Goal: Contribute content: Contribute content

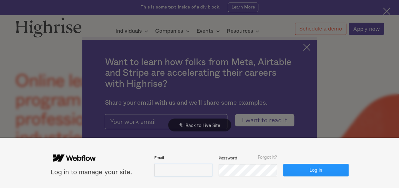
click at [159, 176] on input "email" at bounding box center [183, 170] width 58 height 13
paste input "[EMAIL_ADDRESS][DOMAIN_NAME]"
type input "[EMAIL_ADDRESS][DOMAIN_NAME]"
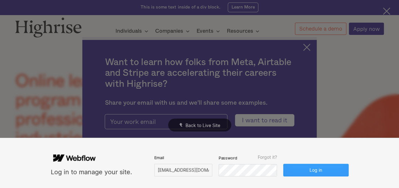
click at [306, 167] on button "Log in" at bounding box center [315, 170] width 65 height 13
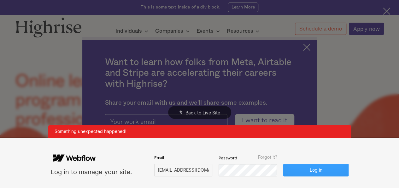
click at [317, 168] on button "Log in" at bounding box center [315, 170] width 65 height 13
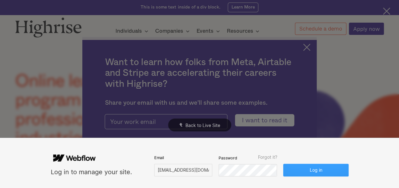
click at [317, 168] on button "Log in" at bounding box center [315, 170] width 65 height 13
click at [300, 174] on button "Log in" at bounding box center [315, 170] width 65 height 13
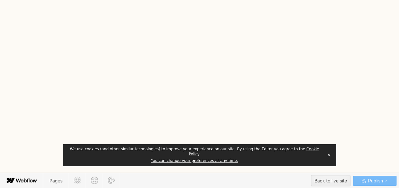
scroll to position [14, 0]
click at [122, 177] on span "Blog Posts" at bounding box center [121, 180] width 35 height 15
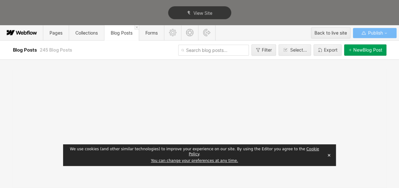
scroll to position [0, 0]
click at [328, 156] on button "✕" at bounding box center [328, 155] width 9 height 9
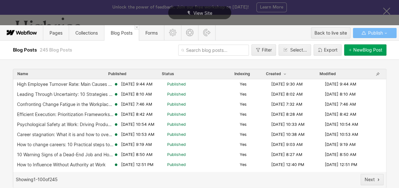
click at [348, 50] on icon "button" at bounding box center [349, 50] width 3 height 3
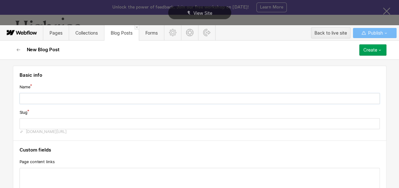
click at [88, 95] on input "text" at bounding box center [200, 98] width 360 height 11
type input "v"
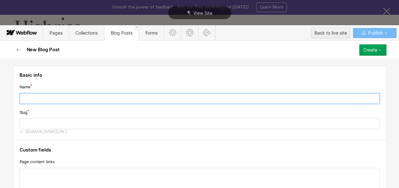
paste input "conflict resolution strategies"
type input "conflict resolution strategies"
type input "conflict-resolution-strategies"
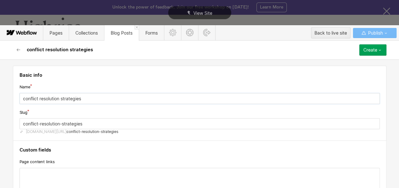
click at [98, 97] on input "conflict resolution strategies" at bounding box center [200, 98] width 360 height 11
paste input "Conflict Resolution Strategies for Effective Communication"
type input "Conflict Resolution Strategies for Effective Communication"
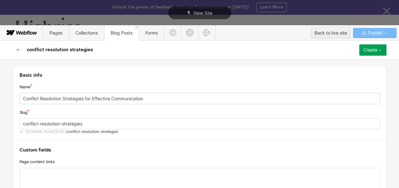
type input "conflict-resolution-strategies-for-effective-communication"
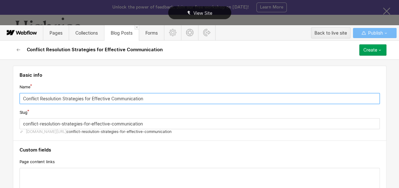
type input "Conflict Resolution Strategies for Effective Communication"
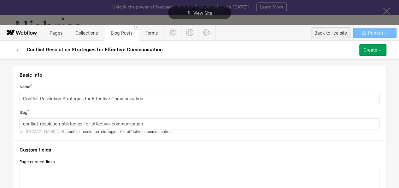
click at [108, 122] on input "conflict-resolution-strategies-for-effective-communication" at bounding box center [200, 123] width 360 height 11
paste input "resolution strategies"
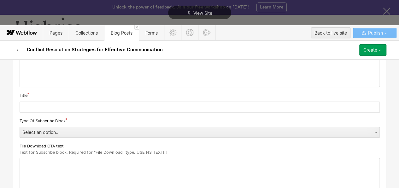
scroll to position [127, 0]
type input "conflict-resolution-strategies"
click at [100, 107] on input "text" at bounding box center [200, 105] width 360 height 11
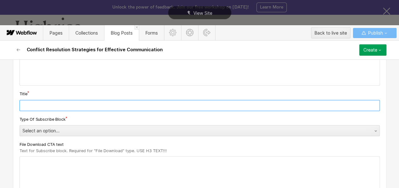
paste input "Conflict Resolution Strategies for Effective Communication"
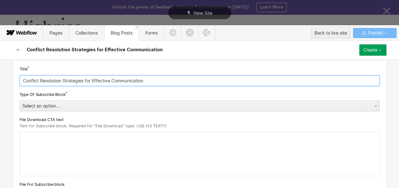
scroll to position [153, 0]
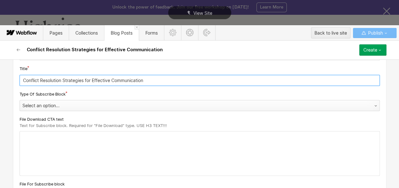
type input "Conflict Resolution Strategies for Effective Communication"
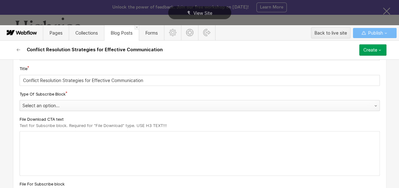
click at [60, 105] on div "Select an option..." at bounding box center [193, 106] width 347 height 10
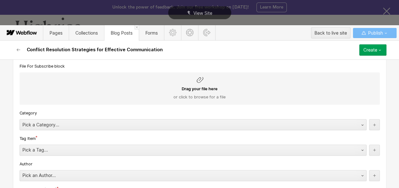
scroll to position [282, 0]
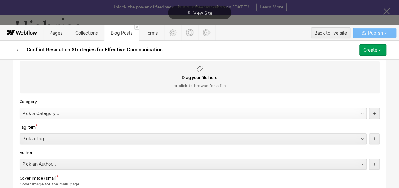
click at [59, 114] on div "Pick a Category..." at bounding box center [186, 114] width 333 height 10
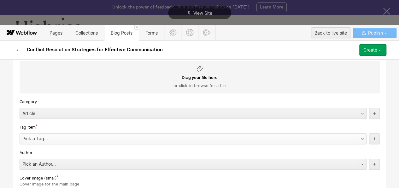
click at [40, 140] on div "Pick a Tag..." at bounding box center [186, 139] width 333 height 10
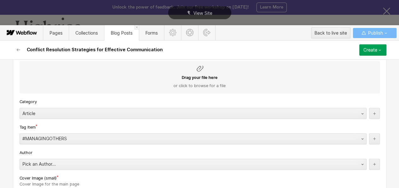
scroll to position [296, 0]
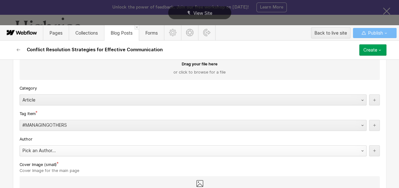
click at [73, 154] on div "Pick an Author..." at bounding box center [186, 151] width 333 height 10
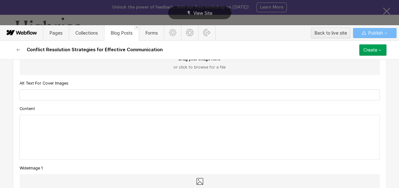
scroll to position [524, 0]
click at [97, 122] on div at bounding box center [199, 137] width 359 height 44
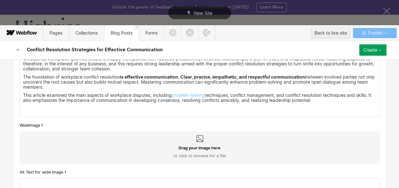
scroll to position [641, 0]
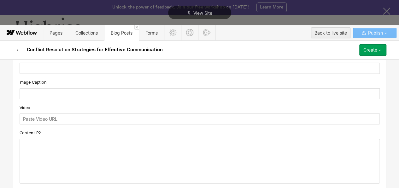
click at [45, 143] on div at bounding box center [199, 162] width 359 height 44
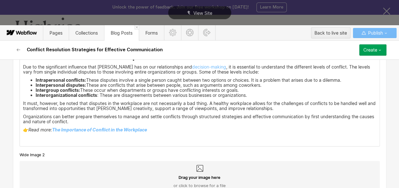
scroll to position [1034, 0]
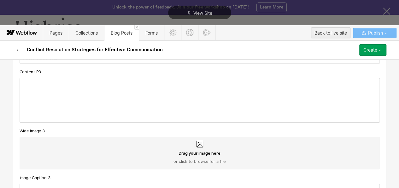
scroll to position [1172, 0]
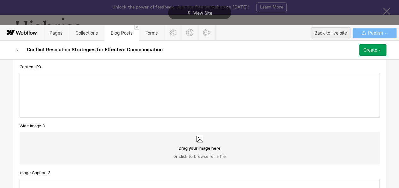
click at [45, 79] on div at bounding box center [199, 95] width 359 height 44
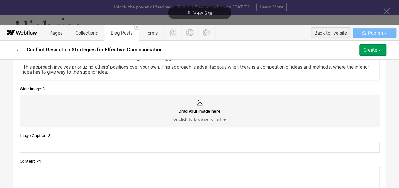
scroll to position [1585, 0]
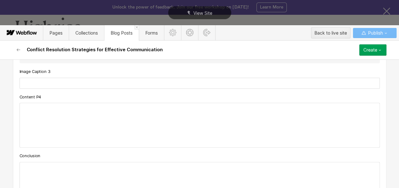
click at [78, 116] on div at bounding box center [199, 125] width 359 height 44
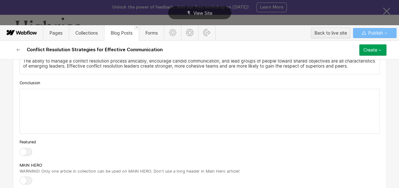
scroll to position [1905, 0]
click at [79, 107] on div at bounding box center [199, 111] width 359 height 44
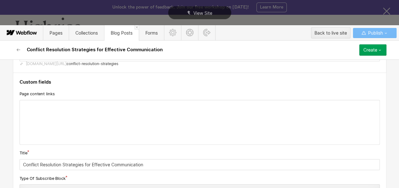
scroll to position [60, 0]
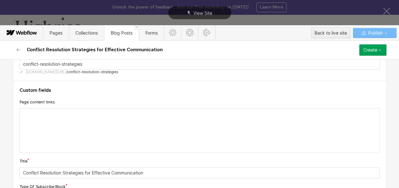
click at [66, 116] on div at bounding box center [199, 131] width 359 height 44
click at [14, 114] on icon at bounding box center [14, 114] width 3 height 3
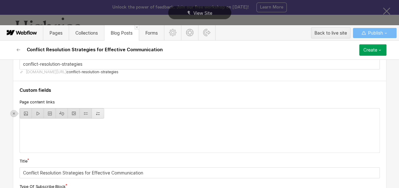
click at [94, 116] on div at bounding box center [98, 114] width 12 height 10
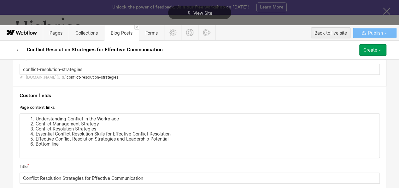
scroll to position [0, 0]
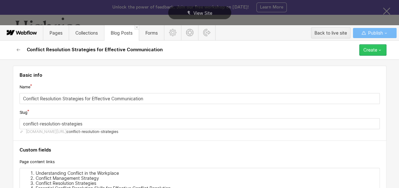
click at [385, 49] on button "Create" at bounding box center [372, 49] width 27 height 11
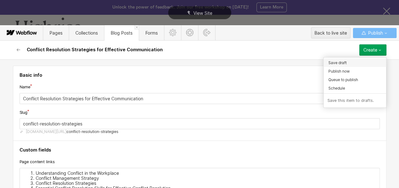
click at [346, 61] on span "Save draft" at bounding box center [337, 63] width 18 height 6
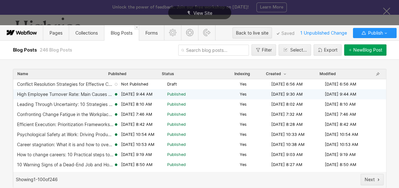
click at [68, 94] on div "High Employee Turnover Rate: Main Causes and Effective Ways to Reduce It" at bounding box center [65, 94] width 96 height 5
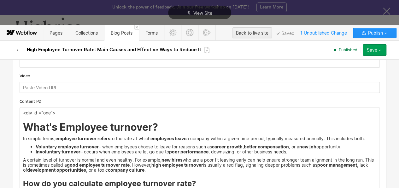
scroll to position [772, 0]
click at [36, 113] on p "<div id ="one">" at bounding box center [199, 112] width 353 height 5
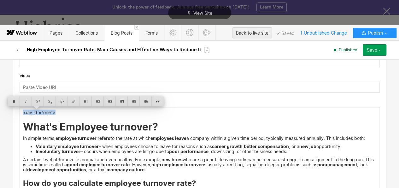
click at [111, 152] on li "Involuntary turnover – occurs when employees are let go due to poor performance…" at bounding box center [206, 151] width 340 height 5
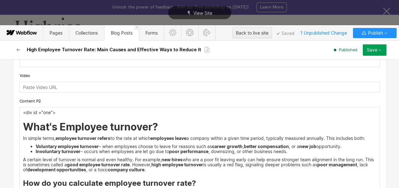
click at [18, 50] on icon "button" at bounding box center [17, 50] width 3 height 3
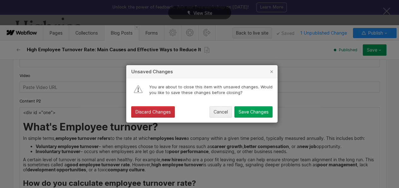
click at [152, 114] on div "Discard Changes" at bounding box center [152, 112] width 35 height 5
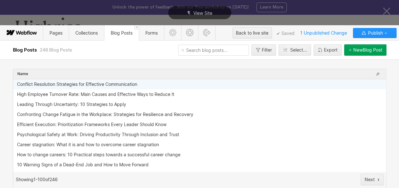
click at [101, 85] on div "Conflict Resolution Strategies for Effective Communication" at bounding box center [77, 84] width 120 height 5
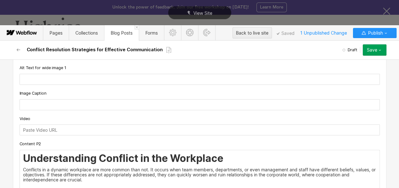
scroll to position [763, 0]
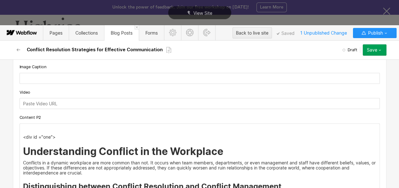
click at [29, 128] on p "‍" at bounding box center [199, 129] width 353 height 5
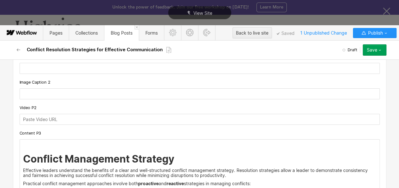
click at [26, 143] on p "‍" at bounding box center [199, 144] width 353 height 5
click at [47, 145] on p "<div id ="one">" at bounding box center [199, 144] width 353 height 5
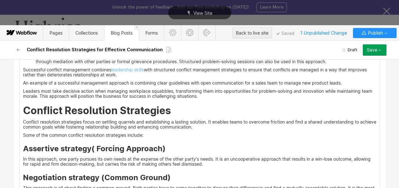
scroll to position [1272, 0]
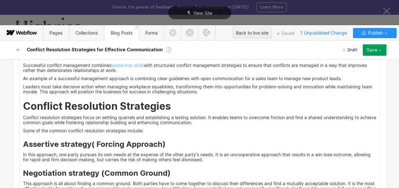
click at [23, 103] on h2 "Conflict Resolution Strategies" at bounding box center [199, 106] width 353 height 11
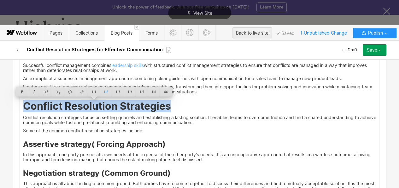
click at [73, 110] on h2 "Conflict Resolution Strategies" at bounding box center [199, 106] width 353 height 11
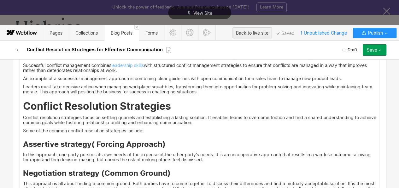
click at [20, 104] on div "<div id ="two"> Conflict Management Strategy Effective leaders understand the b…" at bounding box center [199, 168] width 359 height 367
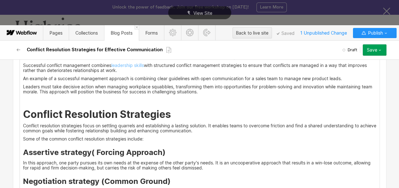
click at [20, 101] on div "<div id ="two"> Conflict Management Strategy Effective leaders understand the b…" at bounding box center [199, 173] width 359 height 376
click at [49, 99] on p "<div id ="one">" at bounding box center [199, 100] width 353 height 5
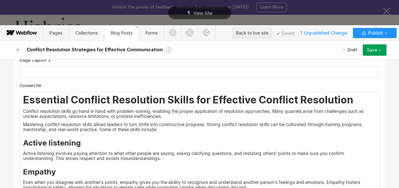
scroll to position [1628, 0]
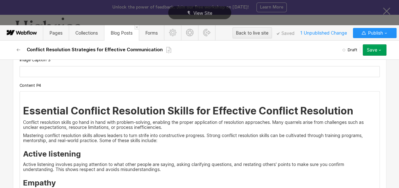
click at [48, 99] on p "<div id ="one">" at bounding box center [199, 96] width 353 height 5
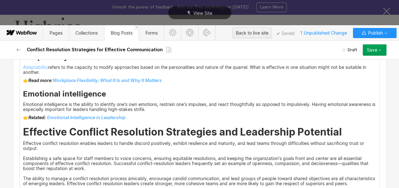
scroll to position [1862, 0]
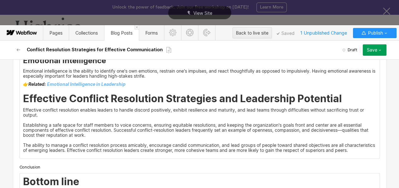
click at [23, 104] on h2 "Effective Conflict Resolution Strategies and Leadership Potential" at bounding box center [199, 98] width 353 height 11
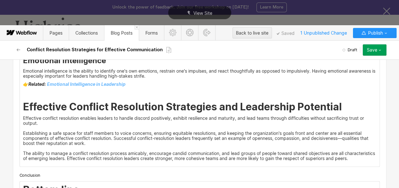
click at [20, 101] on div "<div id ="four"> Essential Conflict Resolution Skills for Effective Conflict Re…" at bounding box center [199, 12] width 359 height 309
click at [23, 95] on p "‍" at bounding box center [199, 92] width 353 height 5
click at [48, 95] on p "<div id ="one">" at bounding box center [199, 92] width 353 height 5
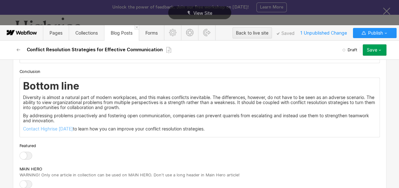
scroll to position [1966, 0]
click at [23, 92] on h2 "Bottom line" at bounding box center [199, 85] width 353 height 11
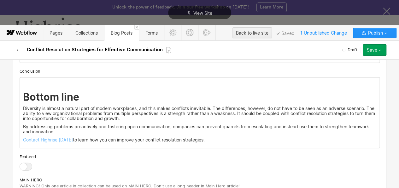
click at [23, 85] on p "‍" at bounding box center [199, 82] width 353 height 5
click at [47, 85] on p "<div id ="one">" at bounding box center [199, 82] width 353 height 5
click at [66, 97] on div "<div id ="six"> Bottom line Diversity is almost a natural part of modern workpl…" at bounding box center [199, 113] width 359 height 71
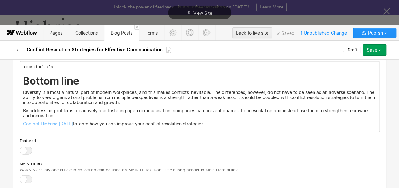
scroll to position [1982, 0]
click at [207, 119] on p "By addressing problems proactively and fostering open communication, companies …" at bounding box center [199, 114] width 353 height 10
click at [211, 127] on p "Contact Highrise today to learn how you can improve your conflict resolution st…" at bounding box center [199, 124] width 353 height 5
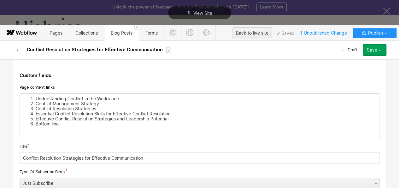
scroll to position [72, 0]
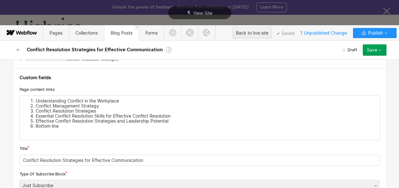
click at [78, 97] on div "Understanding Conflict in the Workplace Conflict Management Strategy Conflict R…" at bounding box center [199, 118] width 359 height 44
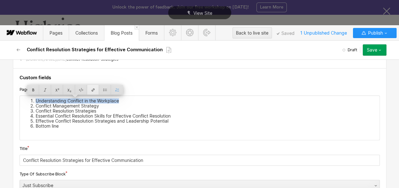
click at [91, 89] on div at bounding box center [93, 90] width 12 height 10
type input "#one"
click at [81, 106] on li "Conflict Management Strategy" at bounding box center [206, 106] width 340 height 5
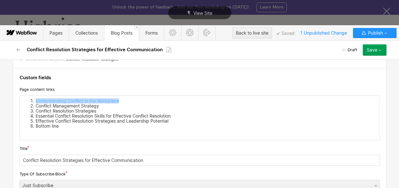
click at [81, 106] on li "Conflict Management Strategy" at bounding box center [206, 106] width 340 height 5
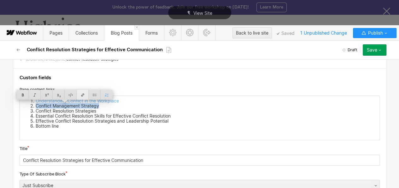
click at [83, 94] on div at bounding box center [83, 95] width 12 height 10
type input "#two"
click at [66, 111] on li "Conflict Resolution Strategies" at bounding box center [206, 111] width 340 height 5
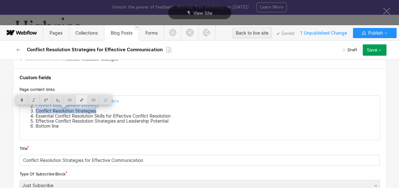
click at [78, 100] on div at bounding box center [82, 100] width 12 height 10
type input "#three"
click at [50, 115] on li "Essential Conflict Resolution Skills for Effective Conflict Resolution" at bounding box center [206, 116] width 340 height 5
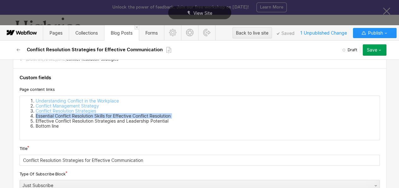
click at [50, 115] on li "Essential Conflict Resolution Skills for Effective Conflict Resolution" at bounding box center [206, 116] width 340 height 5
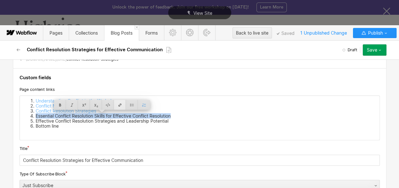
click at [119, 106] on div at bounding box center [120, 105] width 12 height 10
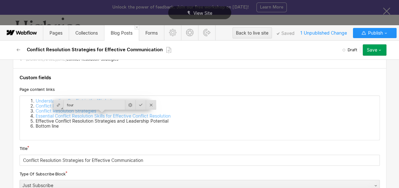
click at [65, 105] on input "four" at bounding box center [94, 105] width 61 height 10
type input "#four"
click at [63, 123] on li "Effective Conflict Resolution Strategies and Leadership Potential" at bounding box center [206, 121] width 340 height 5
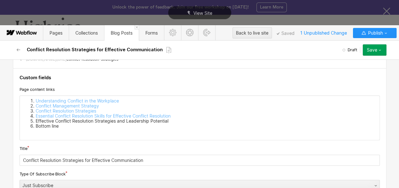
click at [63, 123] on li "Effective Conflict Resolution Strategies and Leadership Potential" at bounding box center [206, 121] width 340 height 5
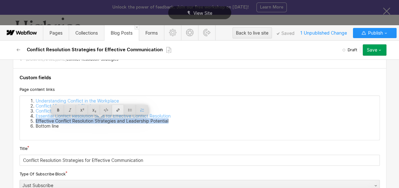
click at [117, 111] on div at bounding box center [118, 110] width 12 height 10
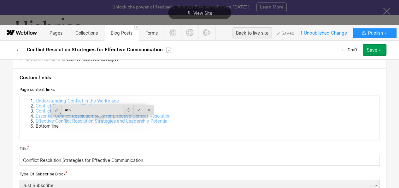
type input "#five"
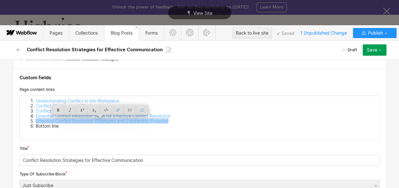
click at [45, 124] on li "Bottom line" at bounding box center [206, 126] width 340 height 5
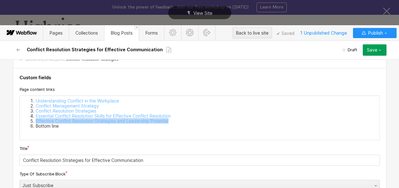
click at [45, 124] on li "Bottom line" at bounding box center [206, 126] width 340 height 5
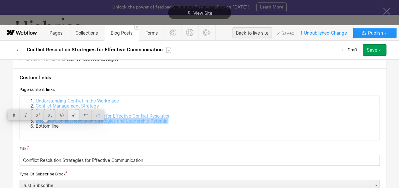
click at [72, 118] on div at bounding box center [74, 115] width 12 height 10
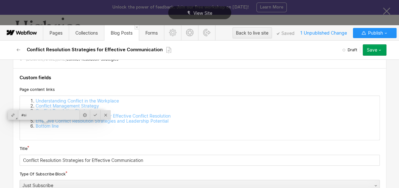
type input "#six"
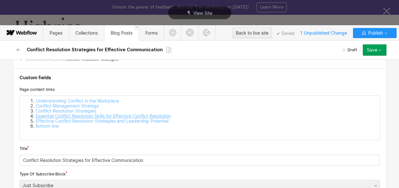
click at [105, 116] on link "Essential Conflict Resolution Skills for Effective Conflict Resolution" at bounding box center [103, 115] width 135 height 5
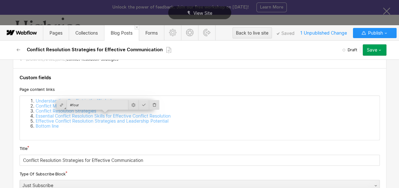
click at [90, 132] on div "Understanding Conflict in the Workplace Conflict Management Strategy Conflict R…" at bounding box center [199, 118] width 359 height 44
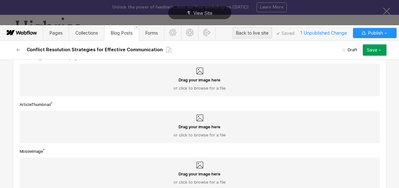
scroll to position [408, 0]
click at [144, 83] on div "Drag your image here or click to browse for a file" at bounding box center [200, 85] width 350 height 14
click at [0, 0] on input "Drag your image here or click to browse for a file" at bounding box center [0, 0] width 0 height 0
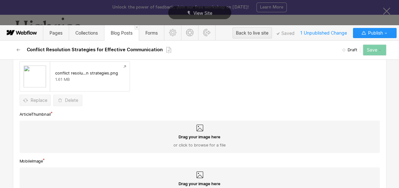
scroll to position [411, 0]
click at [137, 133] on div "Drag your image here or click to browse for a file" at bounding box center [200, 136] width 360 height 33
click at [0, 0] on input "Drag your image here or click to browse for a file" at bounding box center [0, 0] width 0 height 0
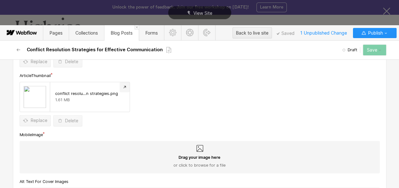
scroll to position [434, 0]
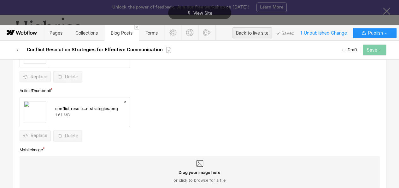
click at [86, 116] on div "1.61 MB" at bounding box center [89, 115] width 69 height 5
click at [39, 136] on span "Replace" at bounding box center [39, 135] width 17 height 9
click at [68, 118] on div "conflict resolu…n strategies.png 1.61 MB" at bounding box center [89, 112] width 79 height 30
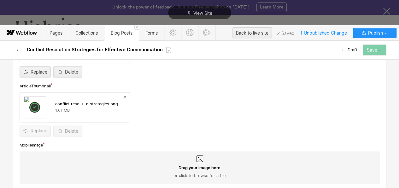
scroll to position [500, 0]
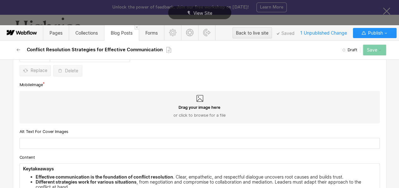
click at [140, 106] on div "Drag your image here or click to browse for a file" at bounding box center [200, 112] width 350 height 14
click at [0, 0] on input "Drag your image here or click to browse for a file" at bounding box center [0, 0] width 0 height 0
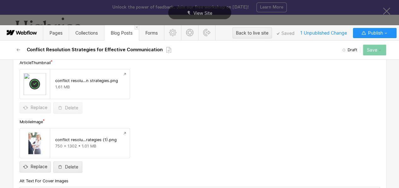
scroll to position [462, 0]
click at [35, 109] on span "Replace" at bounding box center [39, 108] width 17 height 9
click at [124, 75] on icon "Preview file" at bounding box center [124, 74] width 5 height 5
click at [82, 90] on div "1.61 MB" at bounding box center [89, 87] width 69 height 5
click at [81, 88] on div "1.61 MB" at bounding box center [89, 87] width 69 height 5
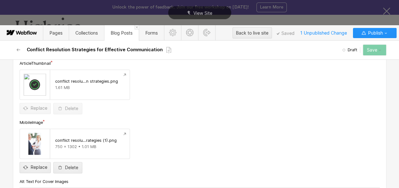
click at [81, 88] on div "1.61 MB" at bounding box center [89, 87] width 69 height 5
click at [374, 51] on div "Save" at bounding box center [372, 50] width 10 height 5
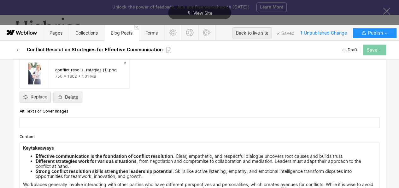
scroll to position [531, 0]
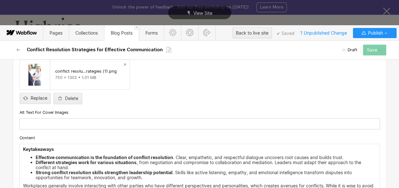
click at [85, 123] on input "text" at bounding box center [200, 123] width 360 height 11
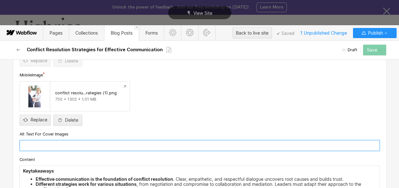
scroll to position [509, 0]
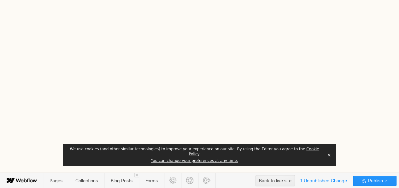
click at [330, 157] on button "✕" at bounding box center [328, 155] width 9 height 9
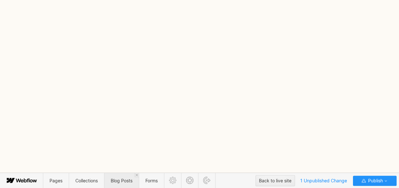
click at [119, 177] on span "Blog Posts" at bounding box center [121, 180] width 35 height 15
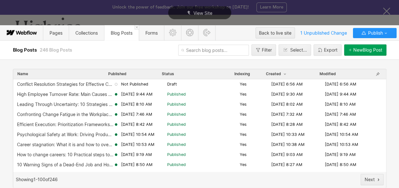
click at [113, 85] on icon at bounding box center [115, 84] width 5 height 5
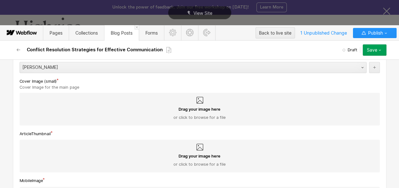
scroll to position [379, 0]
click at [100, 119] on div "Drag your image here or click to browse for a file" at bounding box center [200, 114] width 350 height 14
click at [0, 0] on input "Drag your image here or click to browse for a file" at bounding box center [0, 0] width 0 height 0
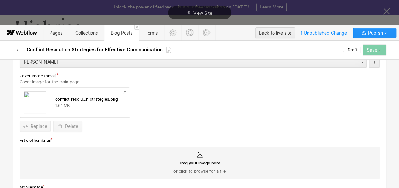
scroll to position [385, 0]
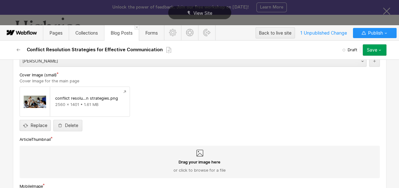
click at [145, 166] on div "Drag your image here or click to browse for a file" at bounding box center [200, 167] width 350 height 14
click at [0, 0] on input "Drag your image here or click to browse for a file" at bounding box center [0, 0] width 0 height 0
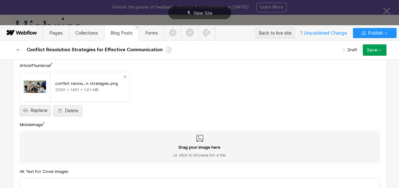
scroll to position [460, 0]
click at [104, 136] on div "Drag your image here or click to browse for a file" at bounding box center [200, 146] width 360 height 33
click at [0, 0] on input "Drag your image here or click to browse for a file" at bounding box center [0, 0] width 0 height 0
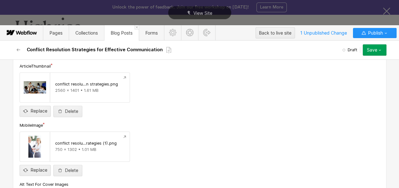
scroll to position [478, 0]
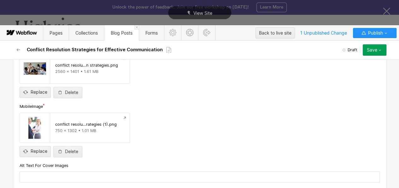
click at [375, 48] on div "Save" at bounding box center [372, 50] width 10 height 5
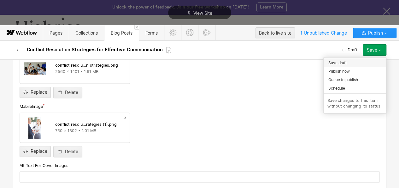
click at [330, 64] on span "Save draft" at bounding box center [337, 63] width 18 height 6
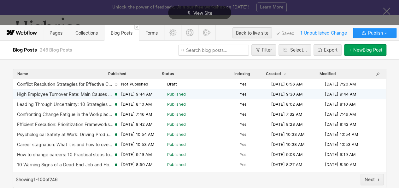
click at [58, 93] on div "High Employee Turnover Rate: Main Causes and Effective Ways to Reduce It" at bounding box center [65, 94] width 96 height 5
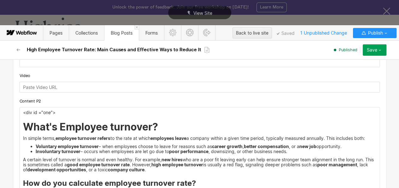
scroll to position [773, 0]
click at [35, 111] on p "<div id ="one">" at bounding box center [199, 112] width 353 height 5
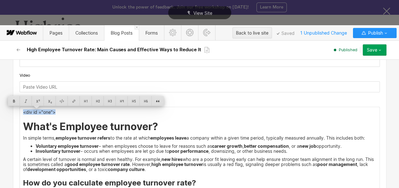
click at [94, 153] on li "Involuntary turnover – occurs when employees are let go due to poor performance…" at bounding box center [206, 151] width 340 height 5
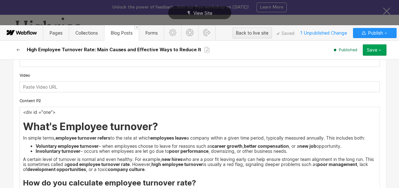
click at [17, 47] on button "button" at bounding box center [18, 49] width 11 height 11
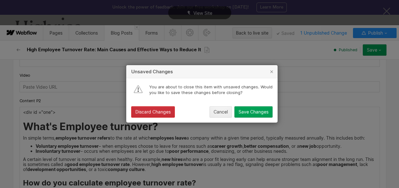
click at [158, 114] on div "Discard Changes" at bounding box center [152, 112] width 35 height 5
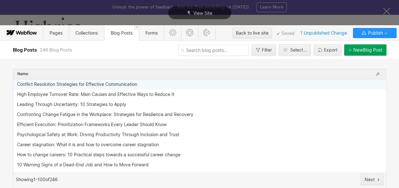
click at [99, 85] on div "Conflict Resolution Strategies for Effective Communication" at bounding box center [77, 84] width 120 height 5
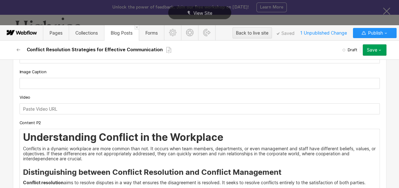
scroll to position [795, 0]
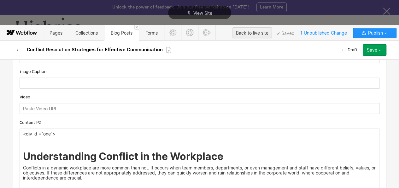
scroll to position [803, 0]
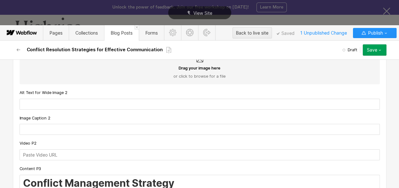
scroll to position [1178, 0]
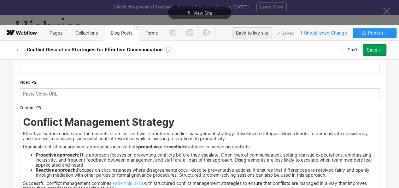
click at [23, 124] on h2 "Conflict Management Strategy" at bounding box center [199, 122] width 353 height 11
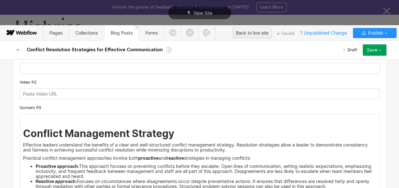
click at [23, 120] on p "‍" at bounding box center [199, 119] width 353 height 5
click at [48, 118] on p "<div id ="one">" at bounding box center [199, 119] width 353 height 5
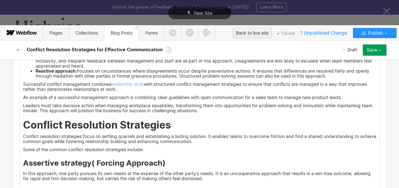
scroll to position [1289, 0]
click at [23, 126] on h2 "Conflict Resolution Strategies" at bounding box center [199, 125] width 353 height 11
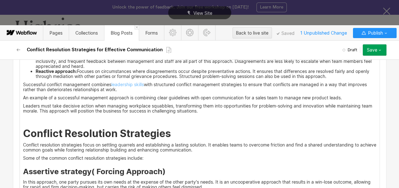
click at [26, 118] on p "‍" at bounding box center [199, 119] width 353 height 5
click at [47, 118] on p "<div id ="one">" at bounding box center [199, 119] width 353 height 5
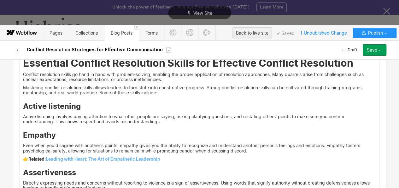
scroll to position [1688, 0]
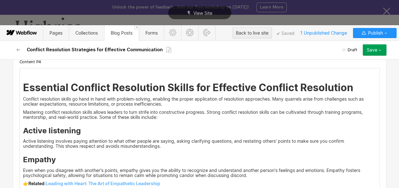
click at [23, 75] on p "‍" at bounding box center [199, 73] width 353 height 5
click at [48, 76] on p "<div id ="one">" at bounding box center [199, 73] width 353 height 5
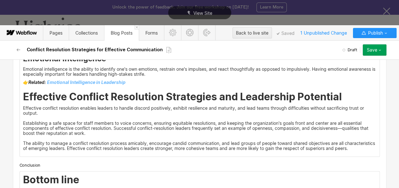
scroll to position [1901, 0]
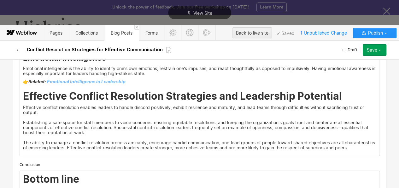
click at [23, 99] on h2 "Effective Conflict Resolution Strategies and Leadership Potential" at bounding box center [199, 96] width 353 height 11
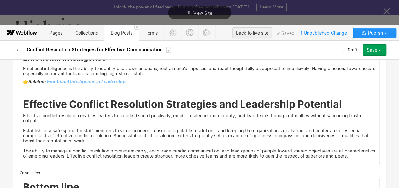
click at [23, 93] on p "‍" at bounding box center [199, 90] width 353 height 5
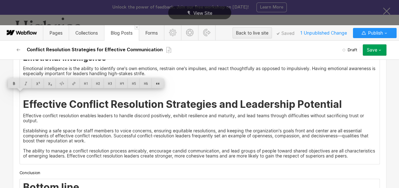
click at [23, 93] on p "‍" at bounding box center [199, 90] width 353 height 5
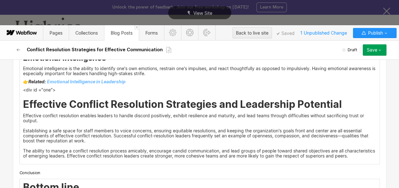
click at [48, 93] on p "<div id ="one">" at bounding box center [199, 90] width 353 height 5
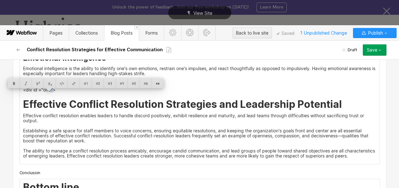
click at [48, 93] on p "<div id ="one">" at bounding box center [199, 90] width 353 height 5
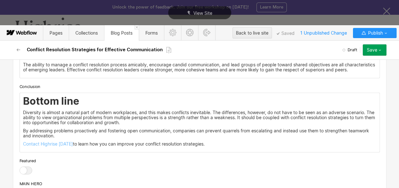
scroll to position [1989, 0]
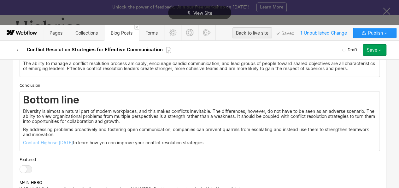
click at [20, 108] on div "Bottom line Diversity is almost a natural part of modern workplaces, and this m…" at bounding box center [199, 121] width 359 height 59
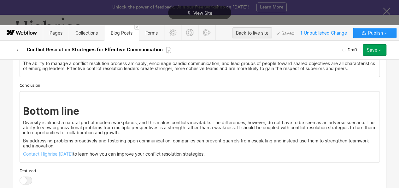
click at [20, 106] on div "‍ Bottom line Diversity is almost a natural part of modern workplaces, and this…" at bounding box center [199, 127] width 359 height 71
click at [47, 100] on p "<div id ="one">" at bounding box center [199, 97] width 353 height 5
click at [53, 100] on p "<div id ="six">" at bounding box center [199, 97] width 353 height 5
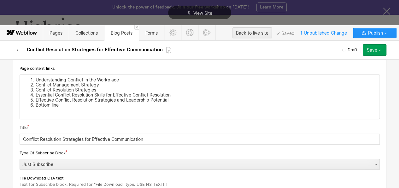
scroll to position [94, 0]
click at [60, 77] on li "Understanding Conflict in the Workplace" at bounding box center [206, 79] width 340 height 5
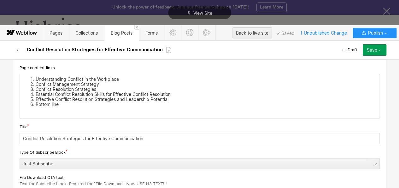
click at [60, 77] on li "Understanding Conflict in the Workplace" at bounding box center [206, 79] width 340 height 5
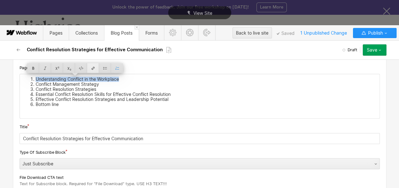
click at [90, 68] on div at bounding box center [93, 68] width 12 height 10
type input "#one"
click at [81, 82] on li "Conflict Management Strategy" at bounding box center [206, 84] width 340 height 5
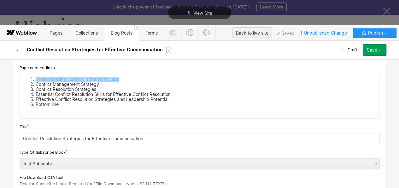
click at [81, 82] on li "Conflict Management Strategy" at bounding box center [206, 84] width 340 height 5
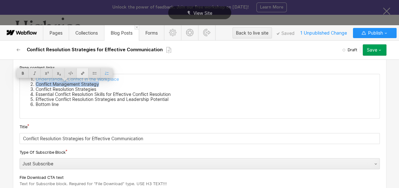
click at [83, 74] on div at bounding box center [83, 73] width 12 height 10
type input "#two"
click at [78, 89] on li "Conflict Resolution Strategies" at bounding box center [206, 89] width 340 height 5
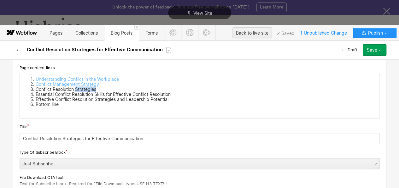
click at [78, 89] on li "Conflict Resolution Strategies" at bounding box center [206, 89] width 340 height 5
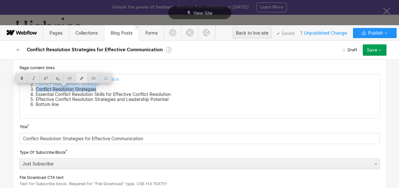
click at [83, 75] on div at bounding box center [82, 78] width 12 height 10
type input "#three"
click at [66, 95] on li "Essential Conflict Resolution Skills for Effective Conflict Resolution" at bounding box center [206, 94] width 340 height 5
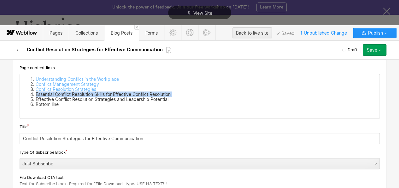
click at [66, 95] on li "Essential Conflict Resolution Skills for Effective Conflict Resolution" at bounding box center [206, 94] width 340 height 5
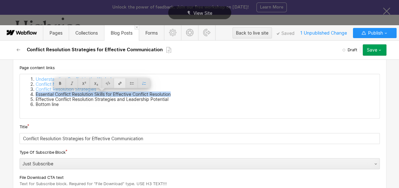
click at [118, 80] on div at bounding box center [120, 83] width 12 height 10
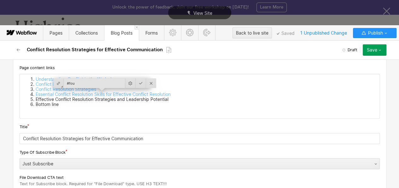
type input "#four"
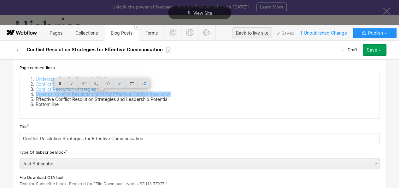
click at [82, 98] on li "Effective Conflict Resolution Strategies and Leadership Potential" at bounding box center [206, 99] width 340 height 5
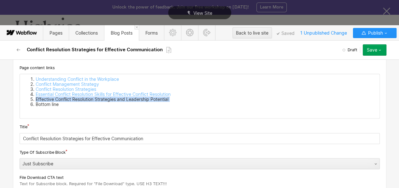
click at [82, 98] on li "Effective Conflict Resolution Strategies and Leadership Potential" at bounding box center [206, 99] width 340 height 5
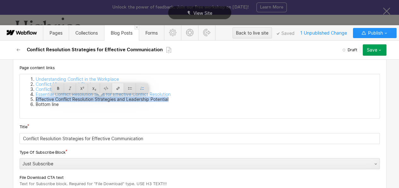
click at [119, 86] on div at bounding box center [118, 89] width 12 height 10
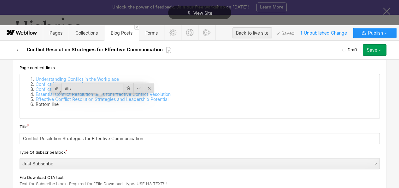
type input "#five"
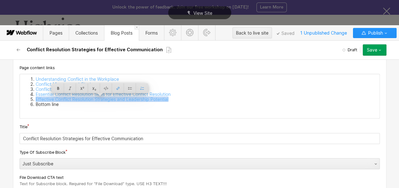
click at [42, 105] on li "Bottom line" at bounding box center [206, 104] width 340 height 5
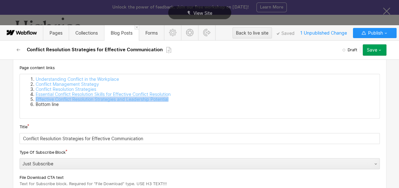
click at [42, 105] on li "Bottom line" at bounding box center [206, 104] width 340 height 5
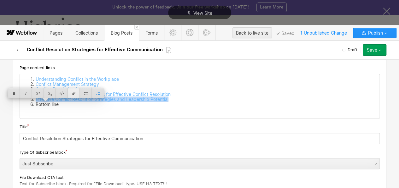
click at [71, 91] on div at bounding box center [74, 94] width 12 height 10
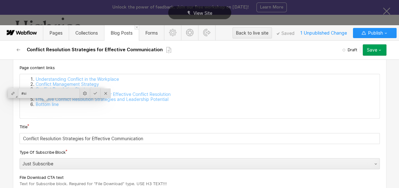
type input "#six"
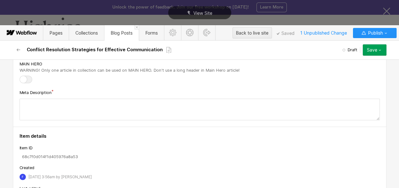
scroll to position [2119, 0]
click at [378, 49] on icon "button" at bounding box center [379, 50] width 5 height 5
click at [40, 114] on textarea at bounding box center [200, 110] width 360 height 22
